Goal: Find specific page/section: Find specific page/section

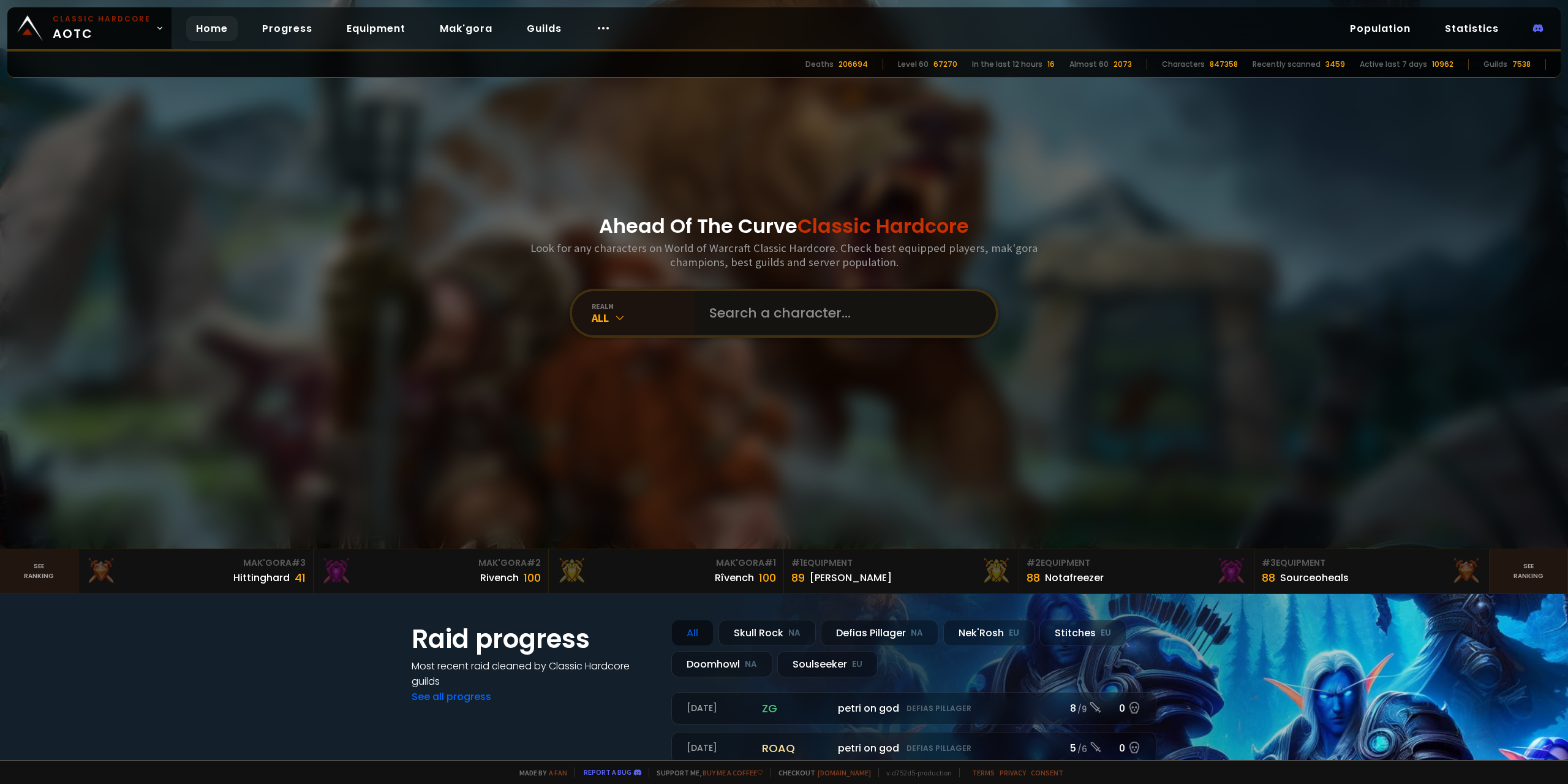
click at [742, 308] on input "text" at bounding box center [841, 313] width 279 height 44
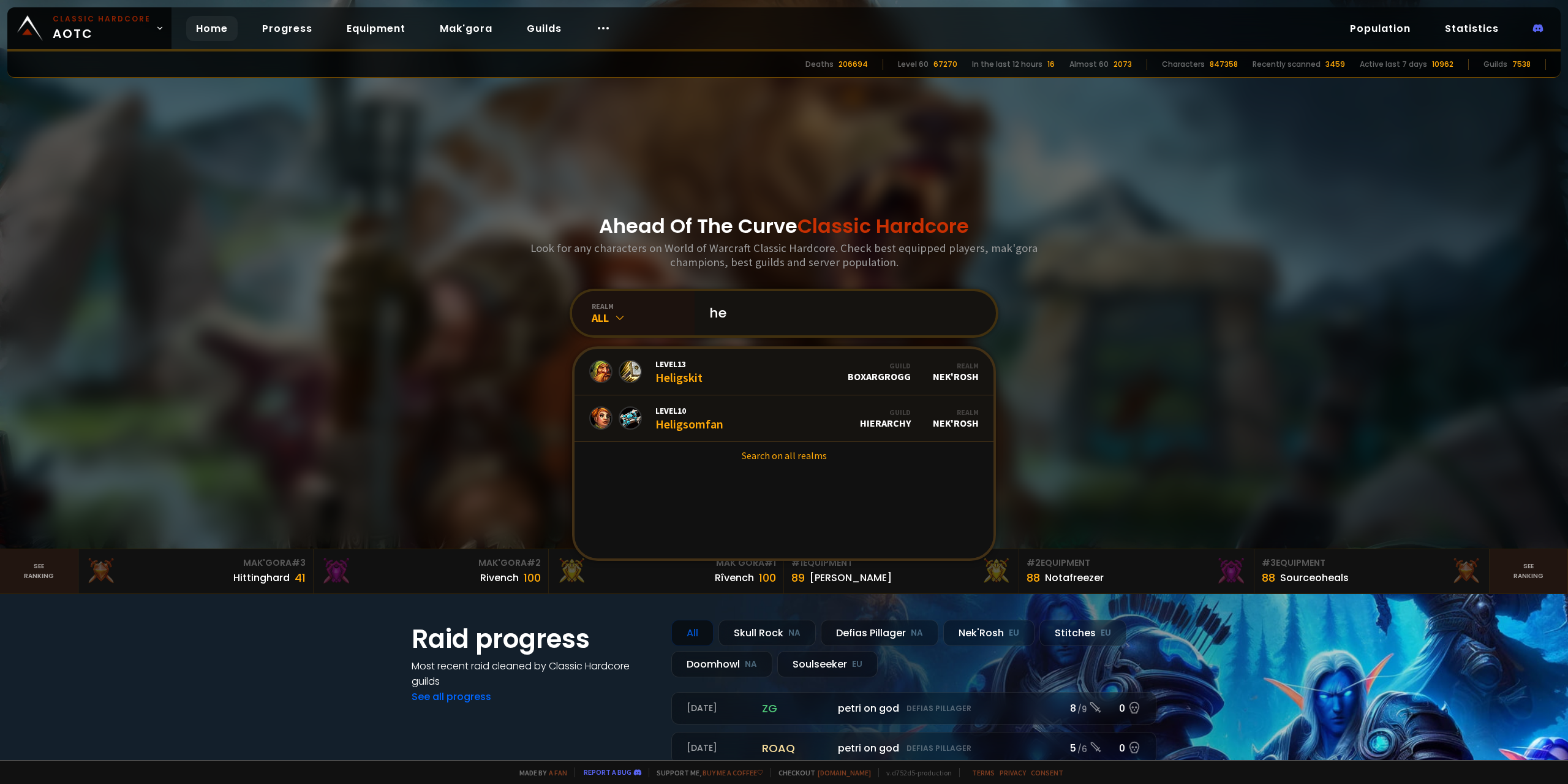
type input "h"
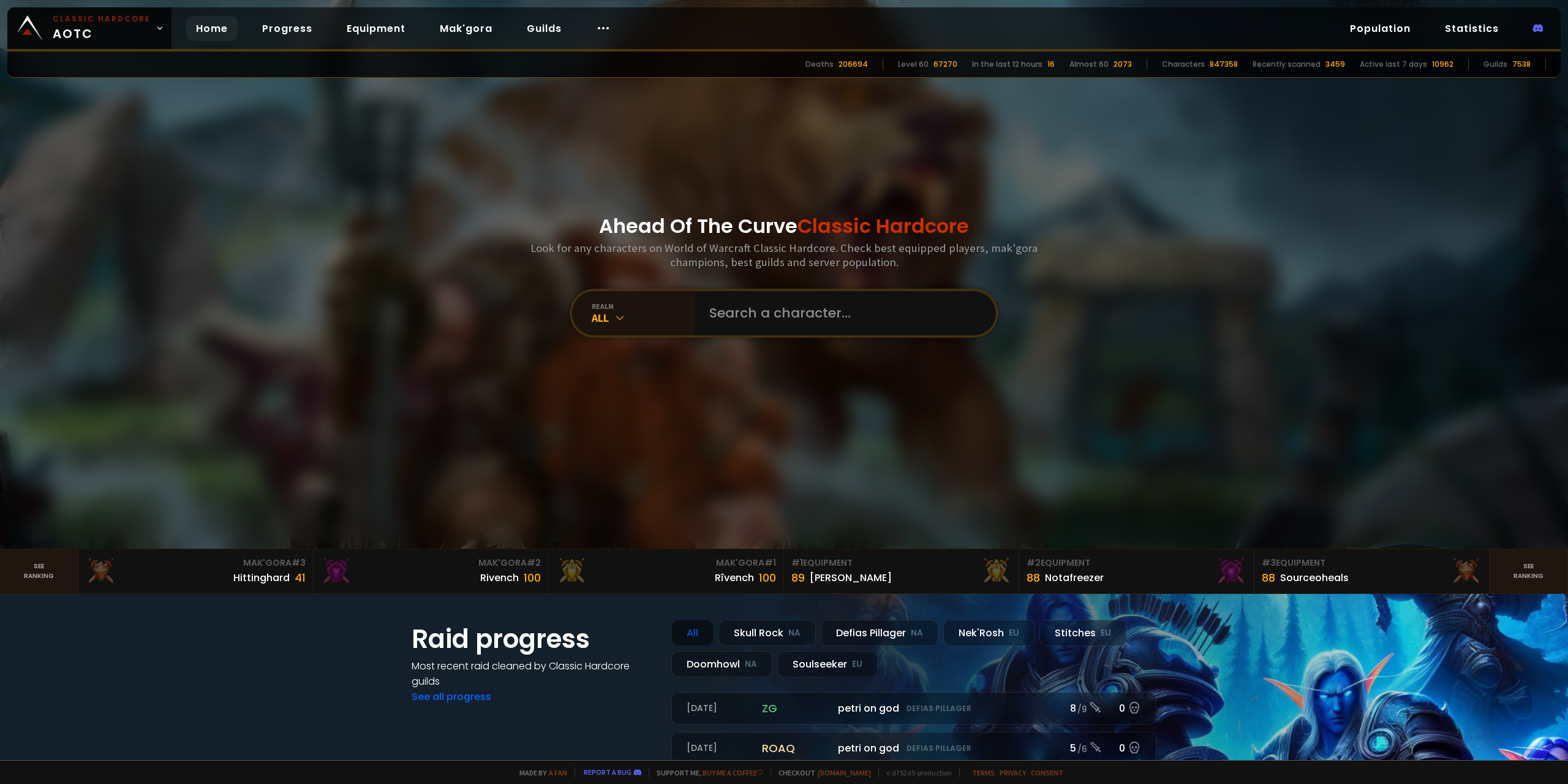
click at [1137, 246] on div at bounding box center [784, 274] width 1568 height 548
click at [624, 317] on div "All" at bounding box center [643, 318] width 103 height 14
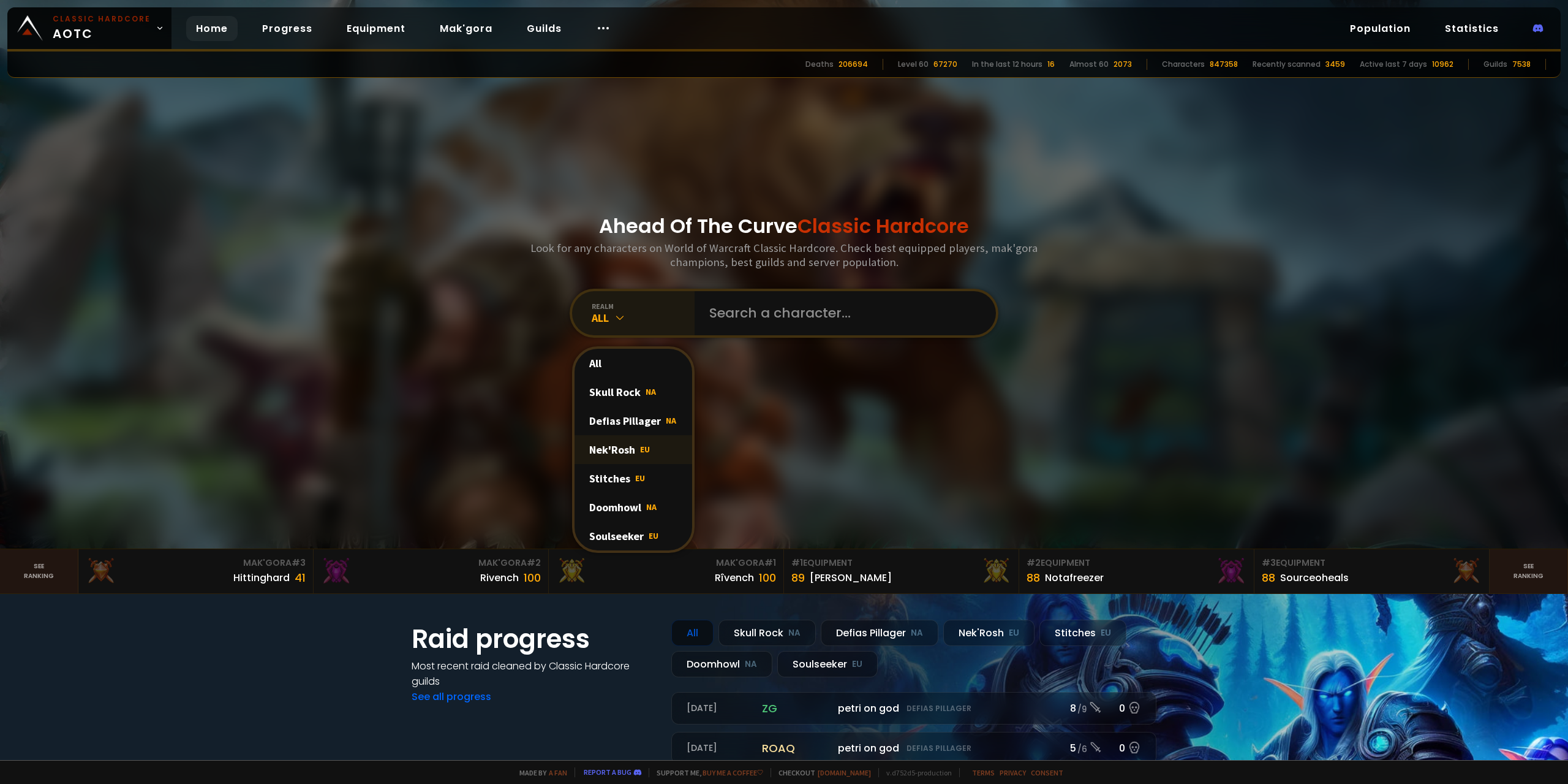
click at [596, 457] on div "Nek'Rosh EU" at bounding box center [633, 450] width 117 height 29
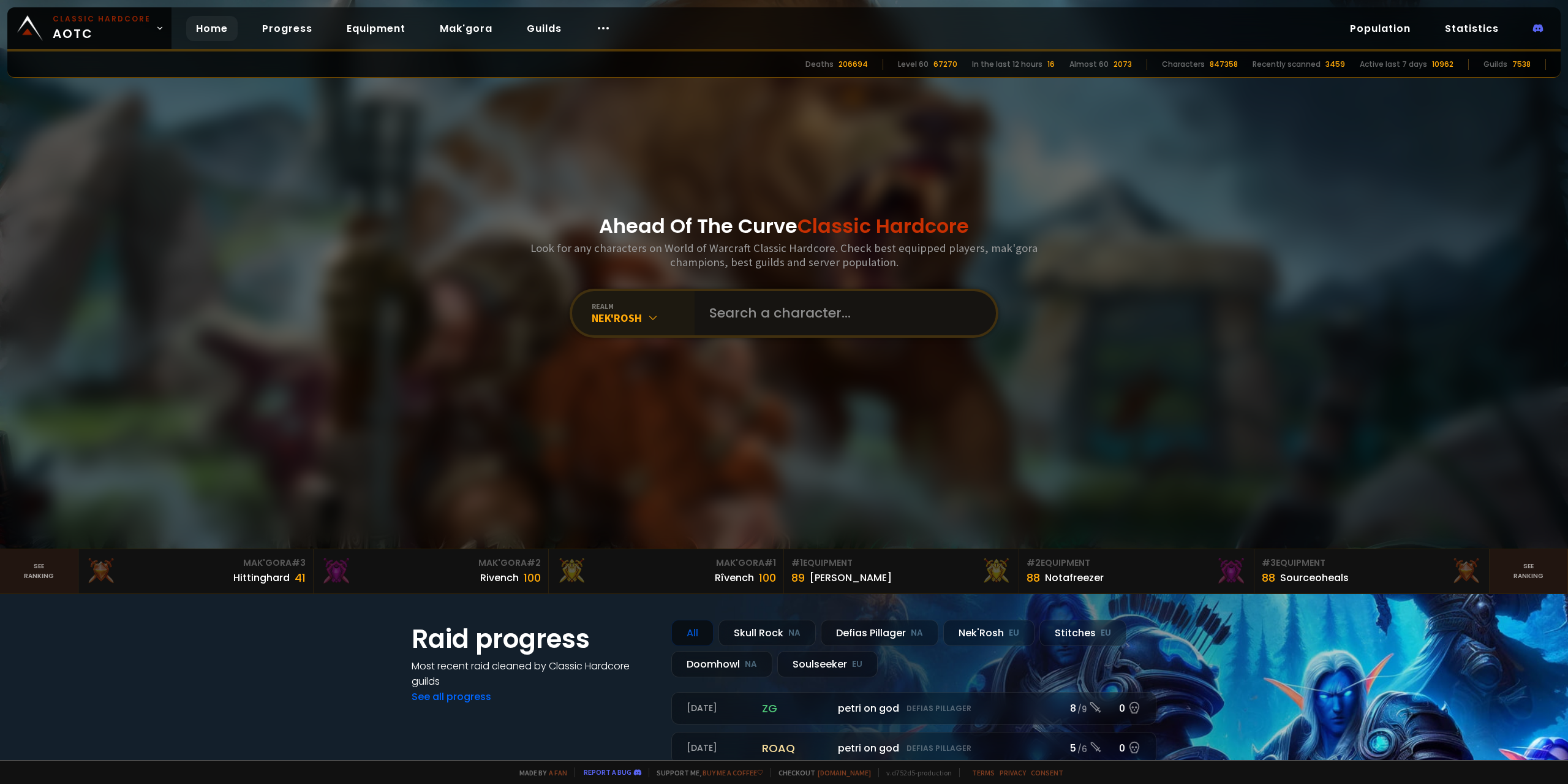
click at [753, 321] on input "text" at bounding box center [841, 313] width 279 height 44
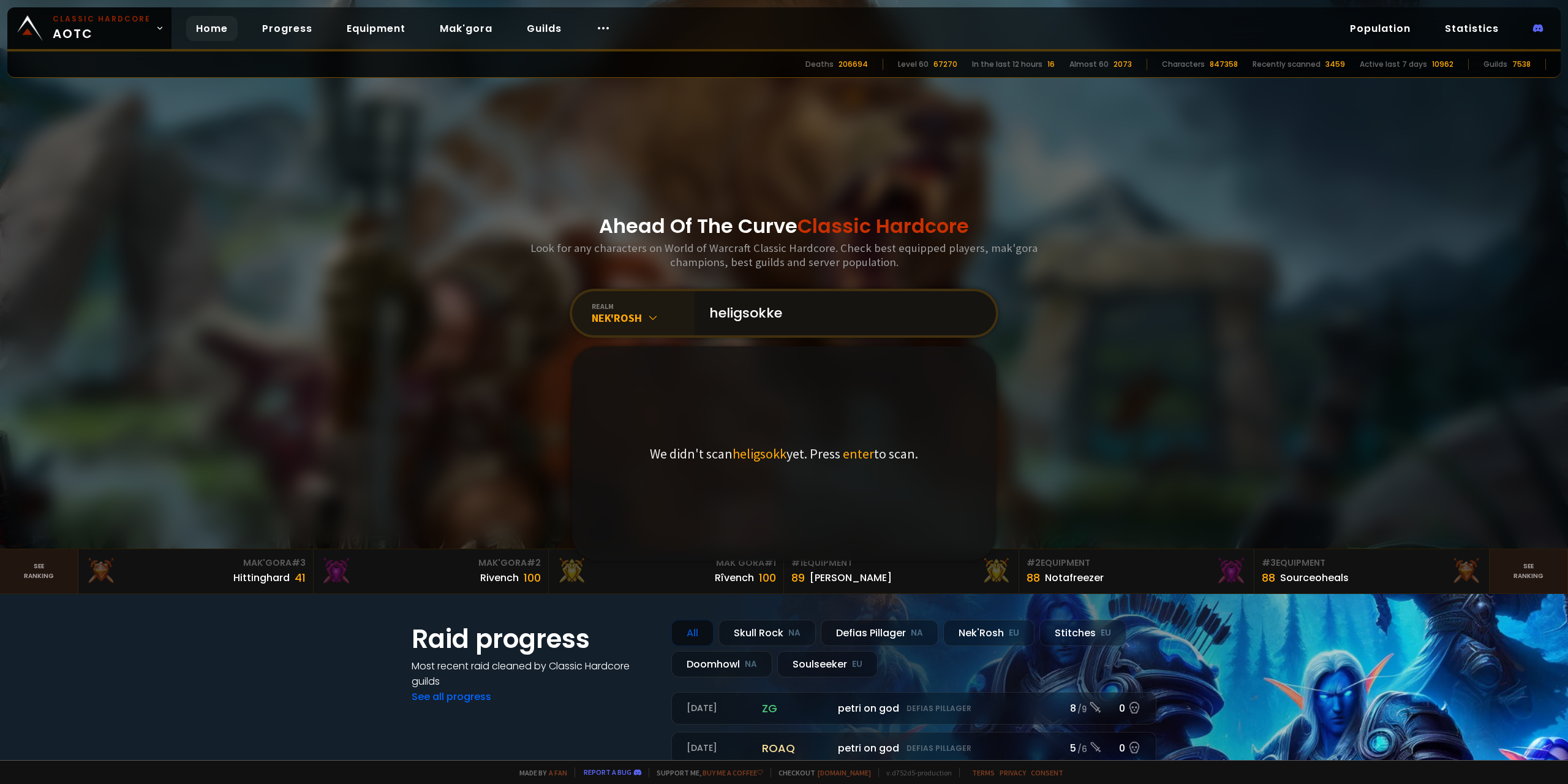
type input "heligsokken"
